Goal: Find specific page/section: Find specific page/section

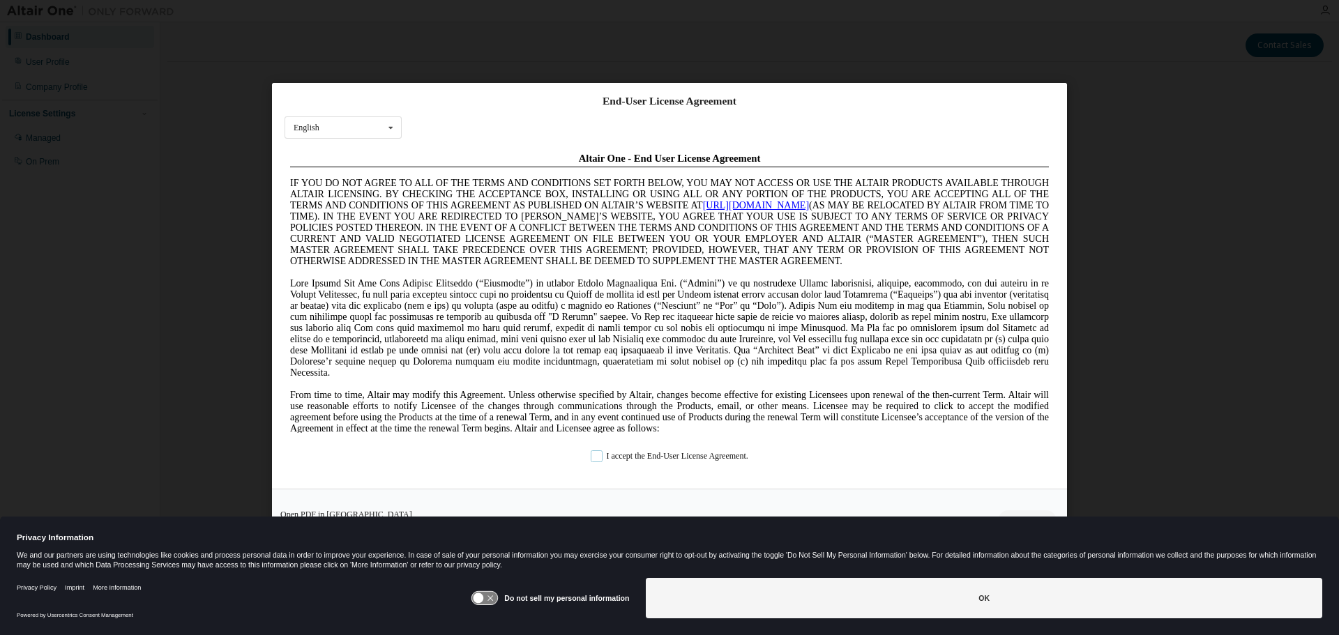
click at [598, 453] on label "I accept the End-User License Agreement." at bounding box center [670, 457] width 158 height 12
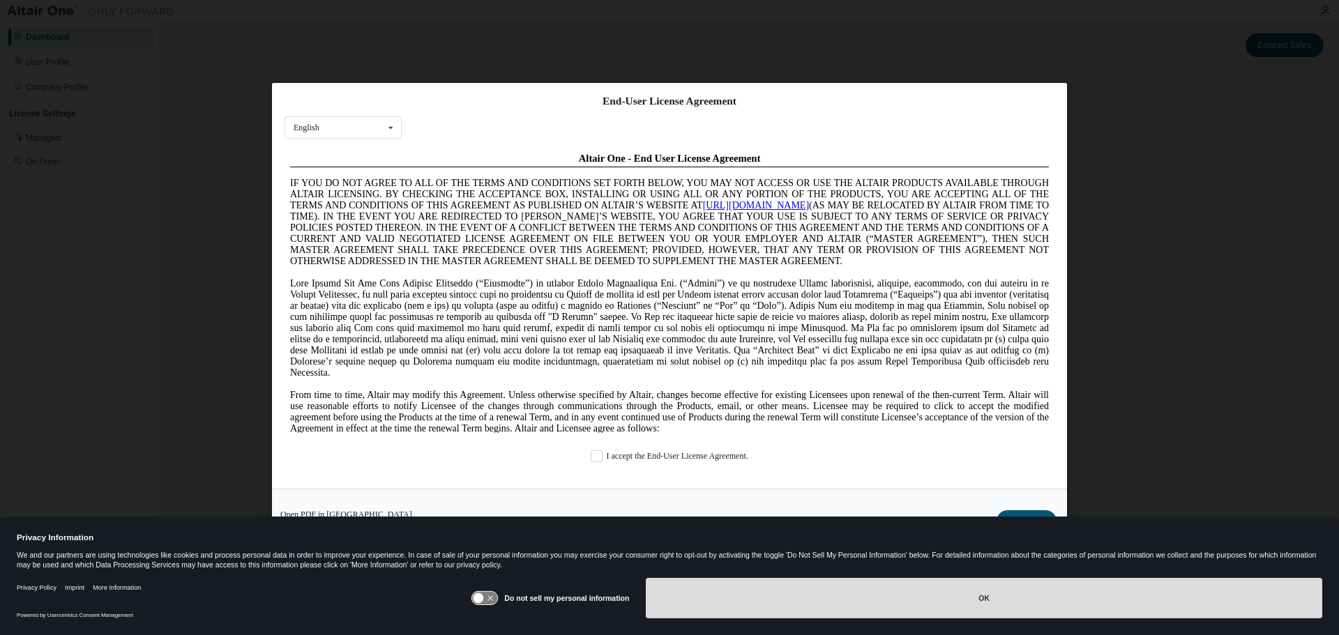
click at [951, 600] on button "OK" at bounding box center [984, 598] width 677 height 40
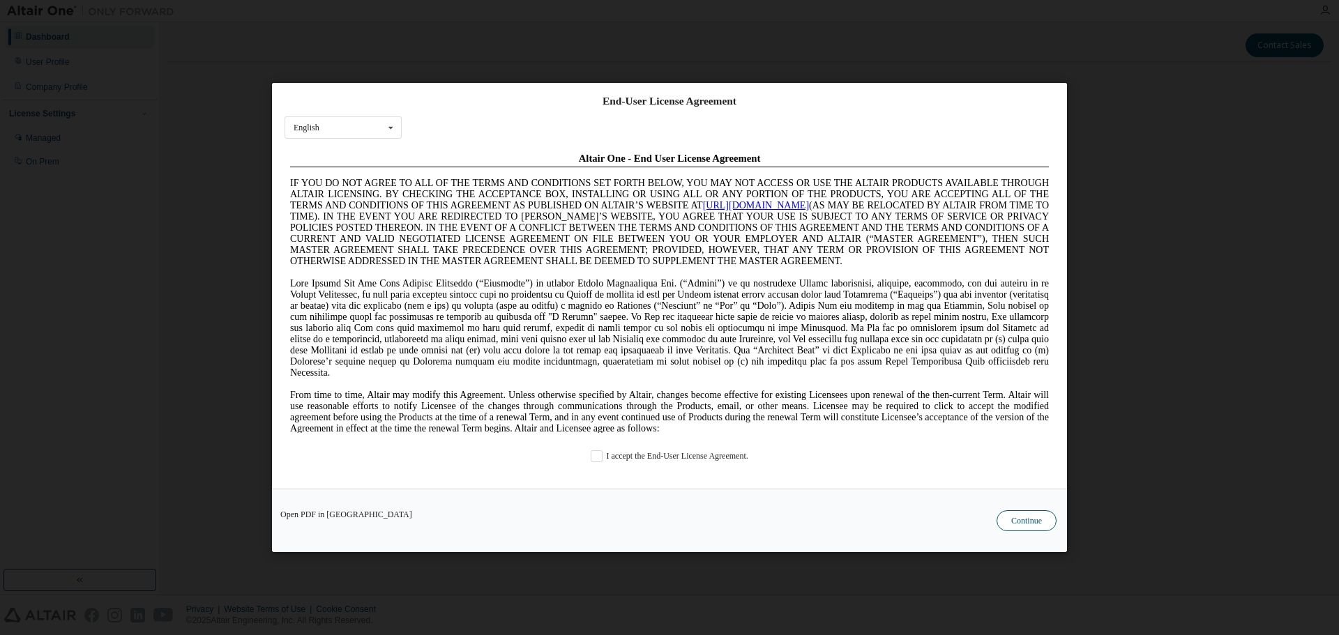
click at [1026, 520] on button "Continue" at bounding box center [1027, 521] width 60 height 21
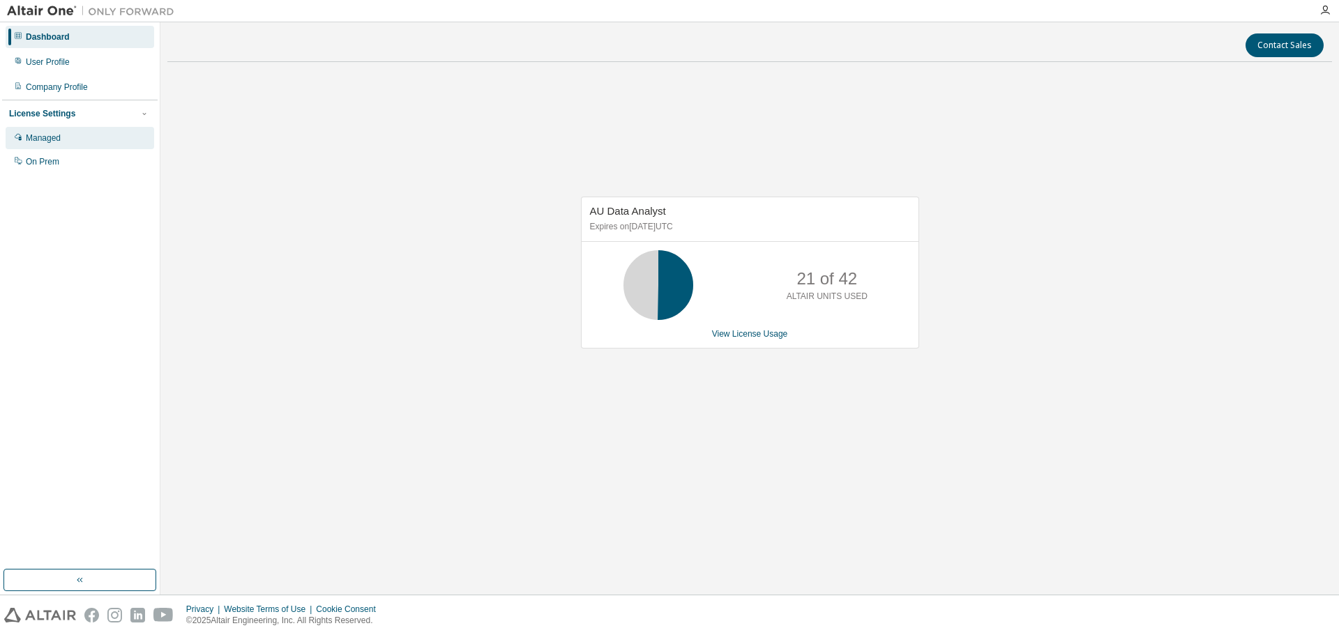
click at [58, 138] on div "Managed" at bounding box center [43, 138] width 35 height 11
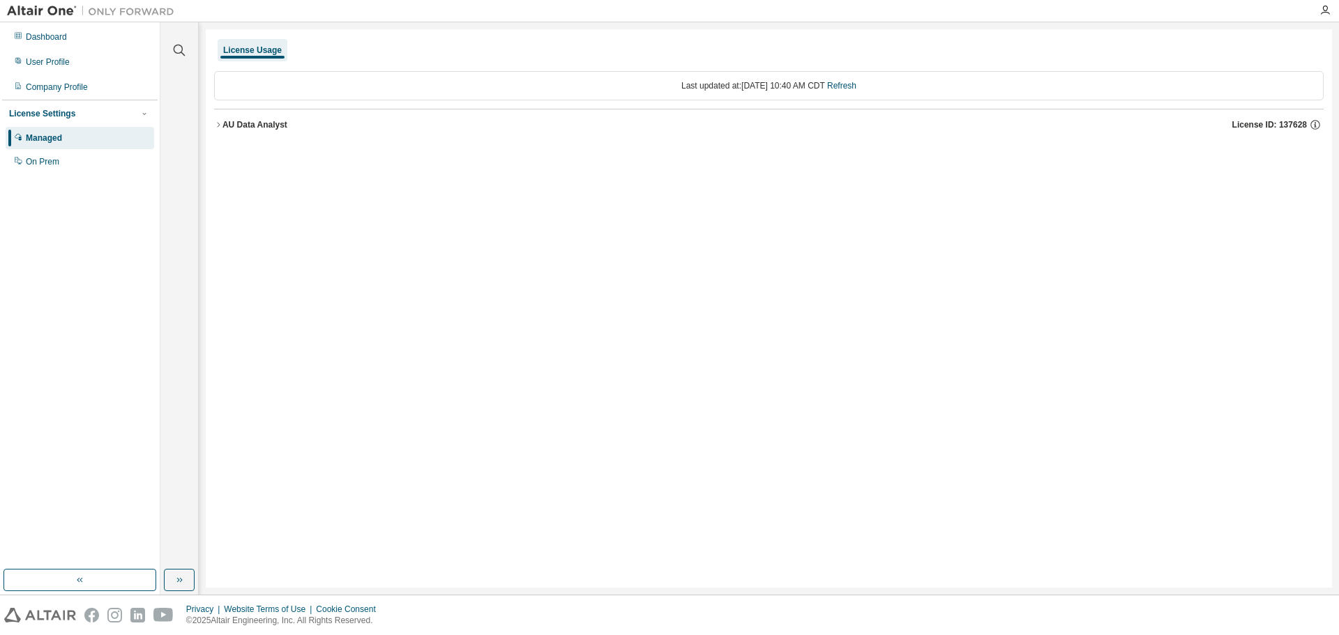
click at [216, 123] on icon "button" at bounding box center [218, 125] width 8 height 8
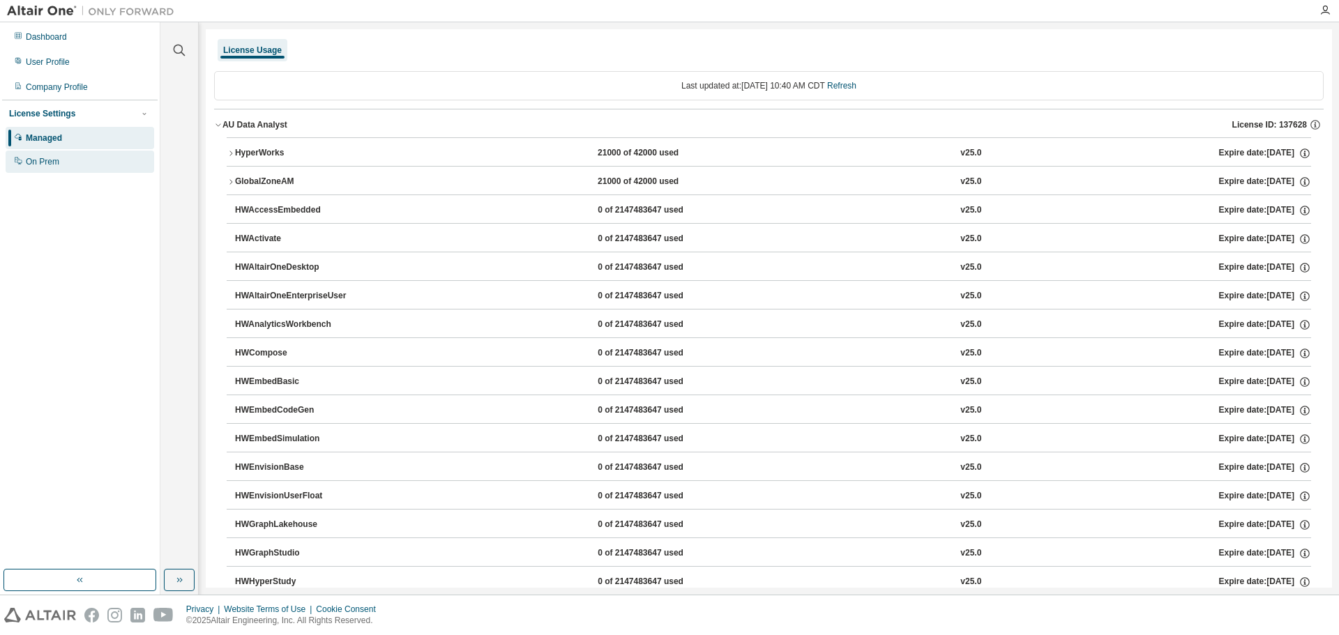
click at [44, 165] on div "On Prem" at bounding box center [42, 161] width 33 height 11
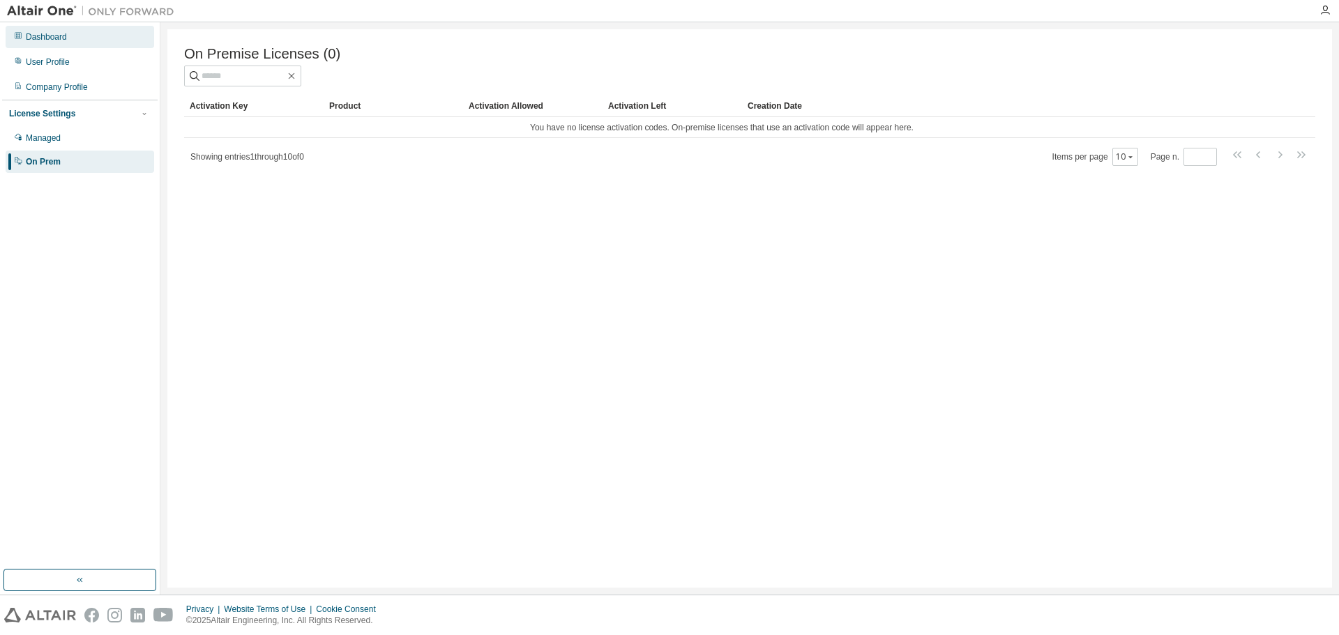
click at [44, 40] on div "Dashboard" at bounding box center [46, 36] width 41 height 11
